Goal: Task Accomplishment & Management: Manage account settings

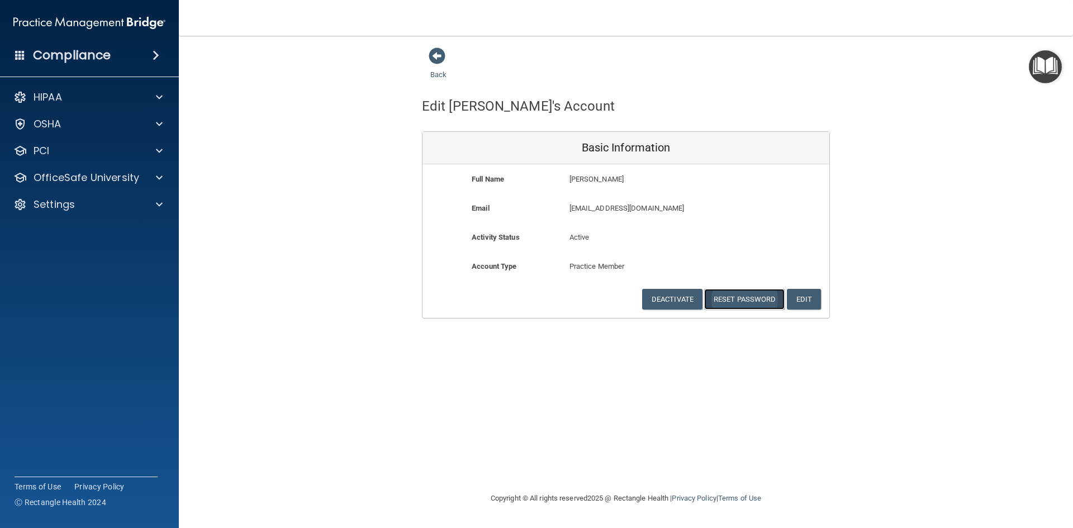
click at [739, 303] on button "Reset Password" at bounding box center [744, 299] width 81 height 21
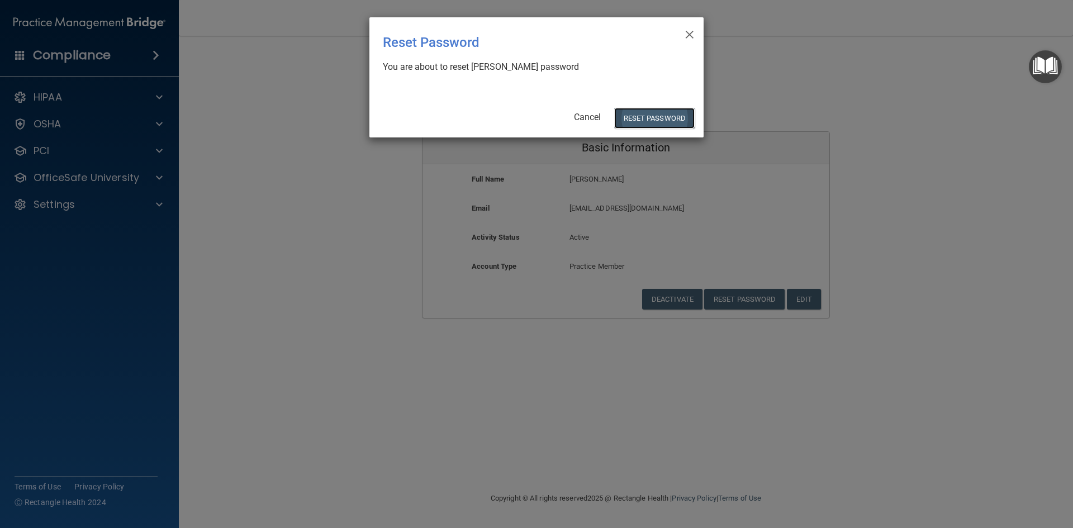
click at [653, 118] on button "Reset Password" at bounding box center [654, 118] width 81 height 21
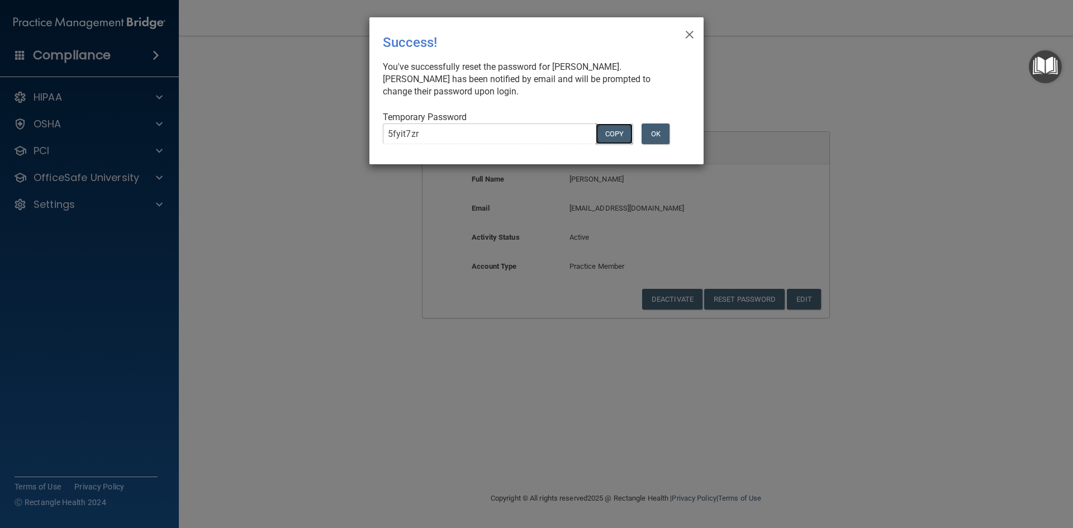
click at [612, 132] on button "COPY" at bounding box center [614, 134] width 37 height 21
click at [654, 131] on button "OK" at bounding box center [656, 134] width 28 height 21
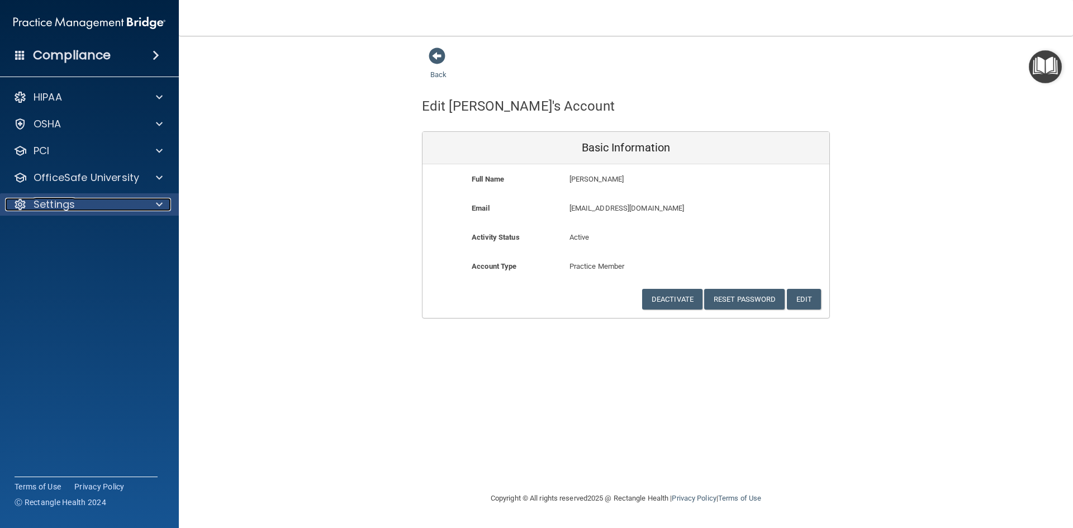
click at [73, 206] on p "Settings" at bounding box center [54, 204] width 41 height 13
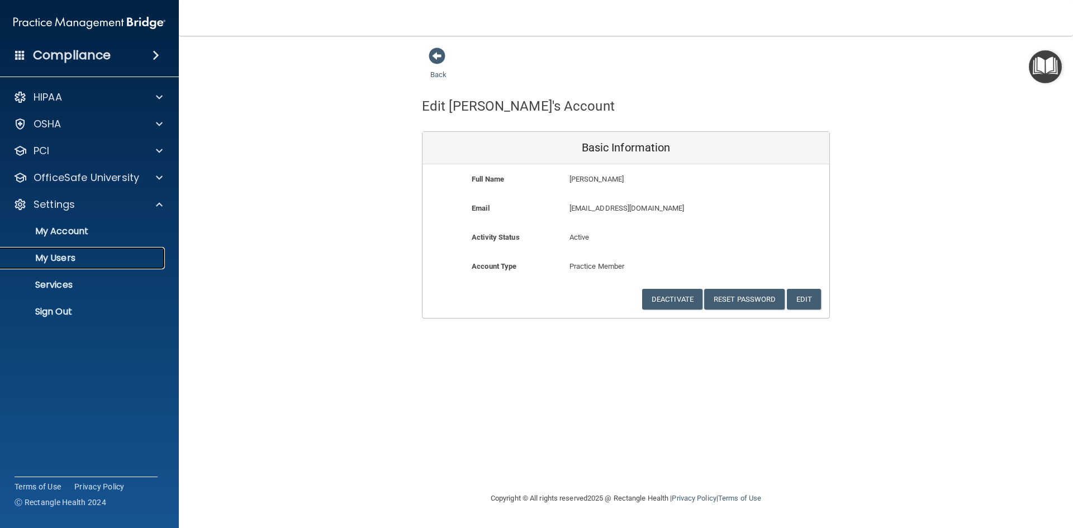
click at [68, 255] on p "My Users" at bounding box center [83, 258] width 153 height 11
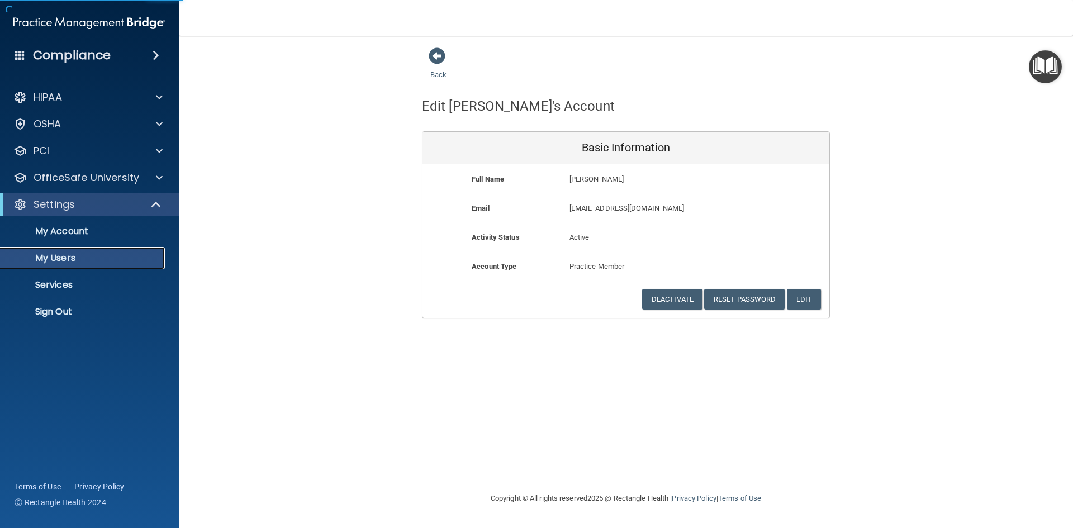
select select "20"
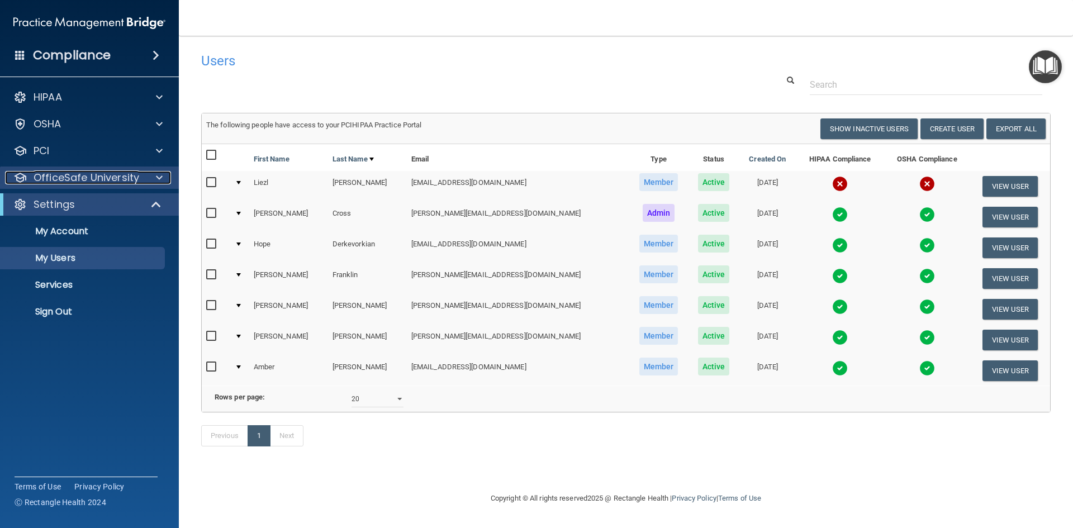
click at [157, 178] on span at bounding box center [159, 177] width 7 height 13
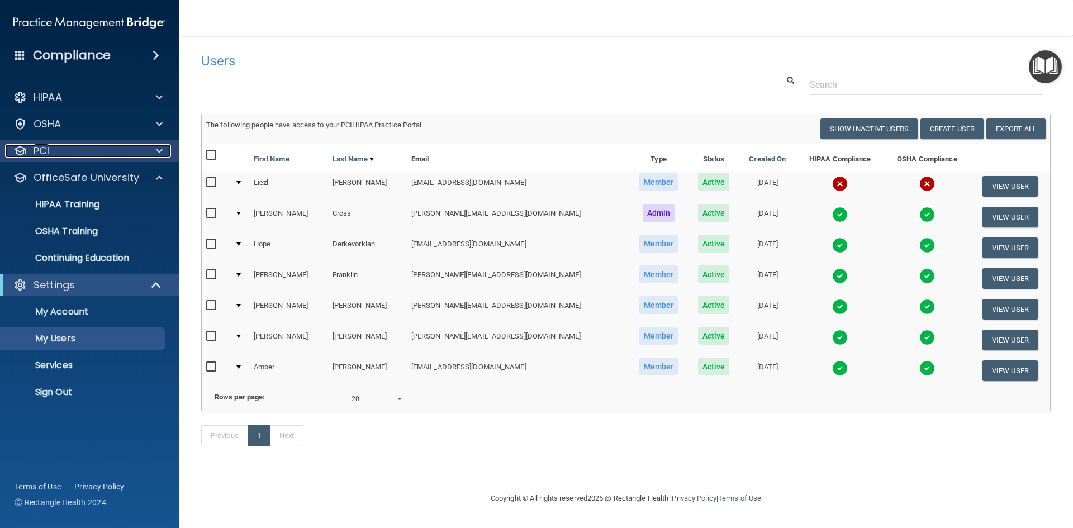
click at [158, 146] on span at bounding box center [159, 150] width 7 height 13
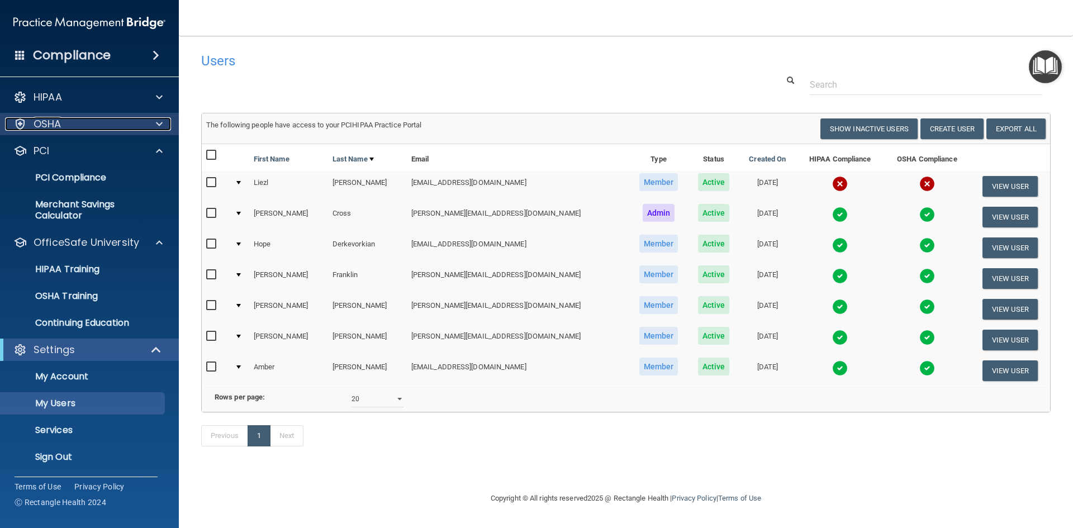
click at [159, 123] on span at bounding box center [159, 123] width 7 height 13
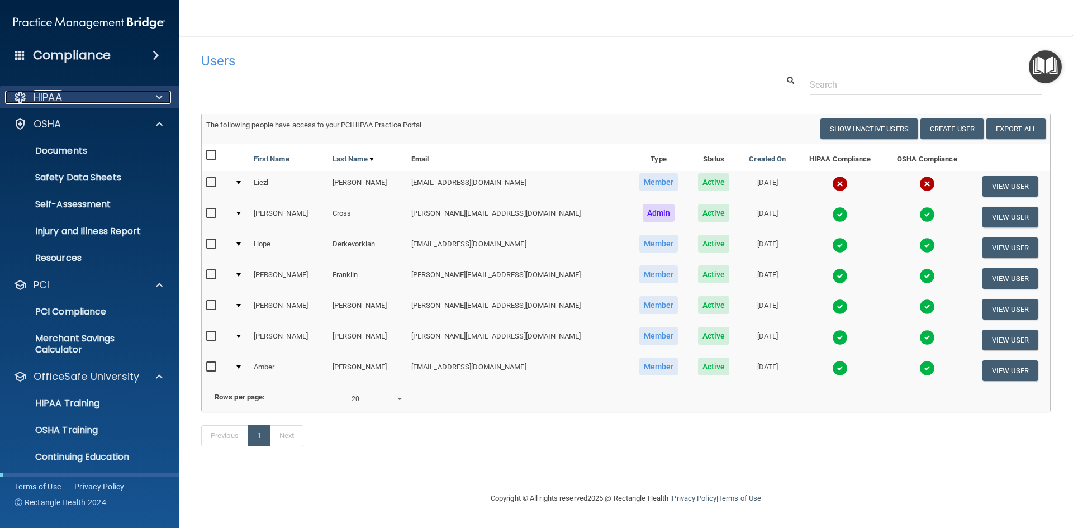
click at [161, 94] on span at bounding box center [159, 97] width 7 height 13
